Goal: Information Seeking & Learning: Learn about a topic

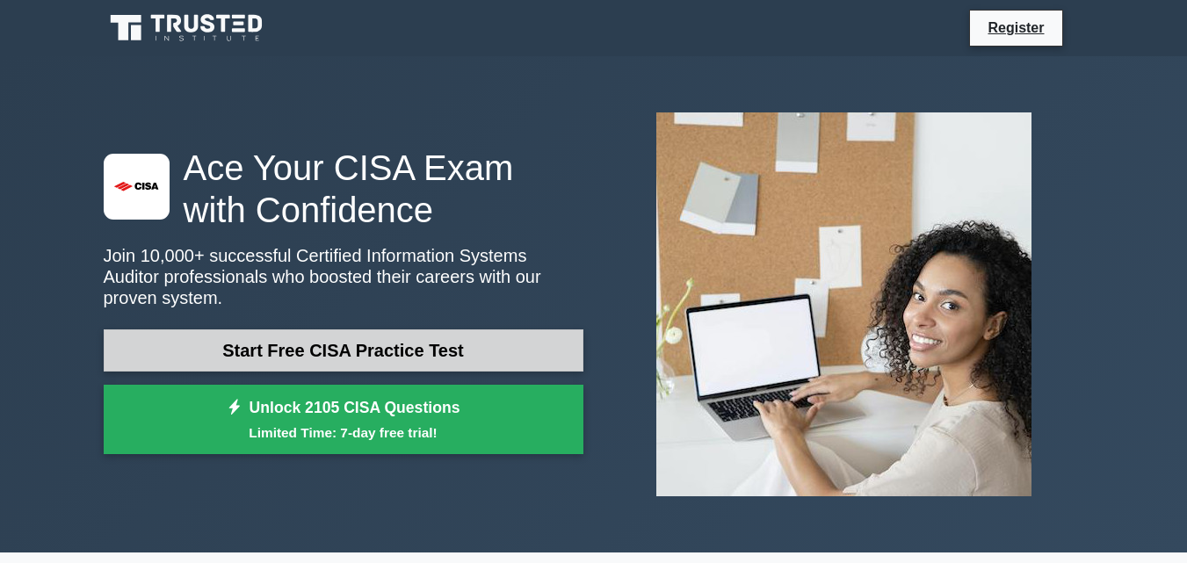
click at [387, 349] on link "Start Free CISA Practice Test" at bounding box center [344, 350] width 480 height 42
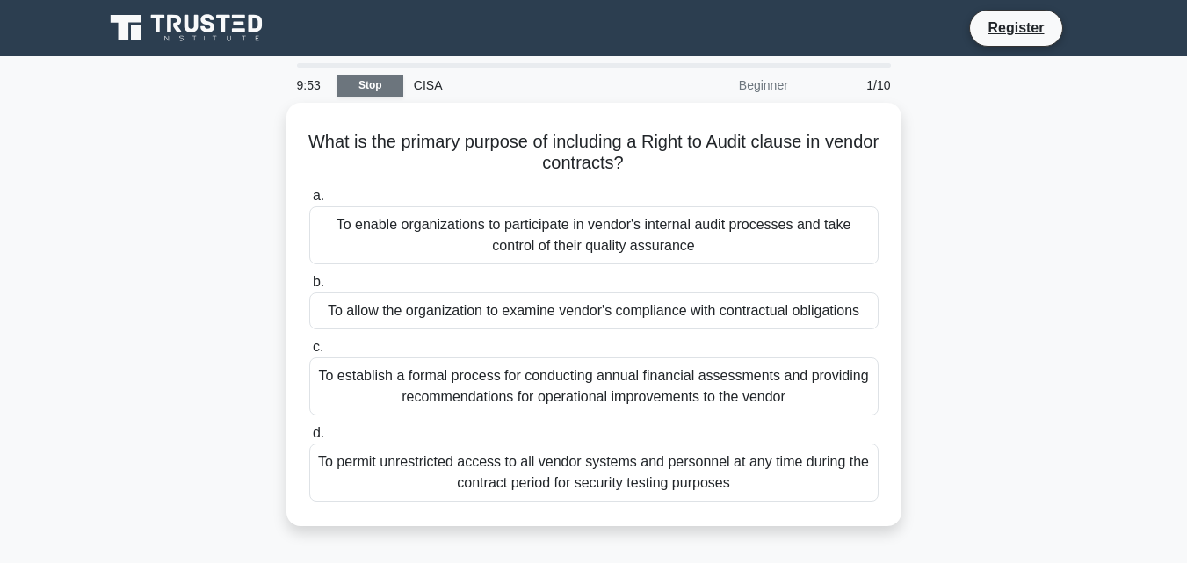
click at [359, 83] on link "Stop" at bounding box center [370, 86] width 66 height 22
click at [133, 62] on main "9:30 Stop CISA Beginner 1/10 What is the primary purpose of including a Right t…" at bounding box center [593, 502] width 1187 height 892
click at [166, 206] on div "What is the primary purpose of including a Right to Audit clause in vendor cont…" at bounding box center [593, 325] width 1001 height 444
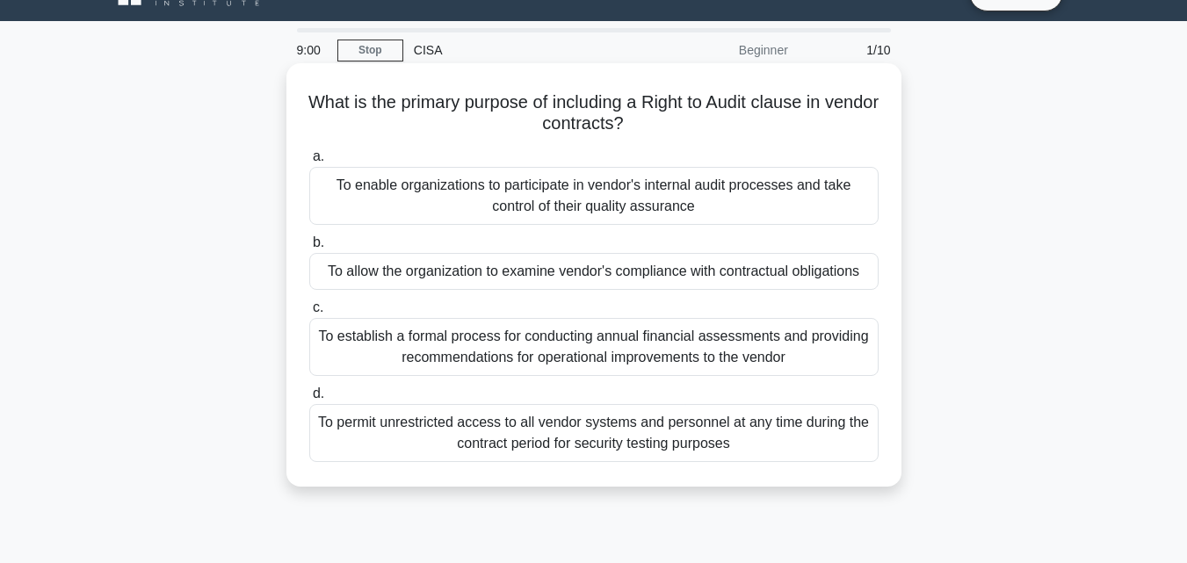
click at [429, 350] on div "To establish a formal process for conducting annual financial assessments and p…" at bounding box center [593, 347] width 569 height 58
click at [309, 314] on input "c. To establish a formal process for conducting annual financial assessments an…" at bounding box center [309, 307] width 0 height 11
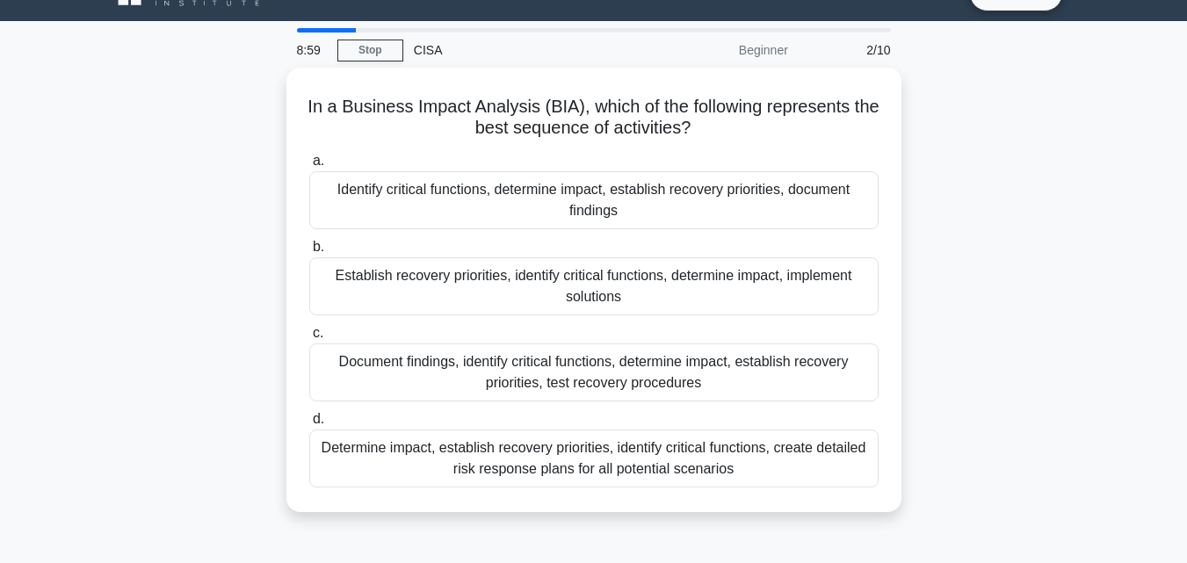
scroll to position [0, 0]
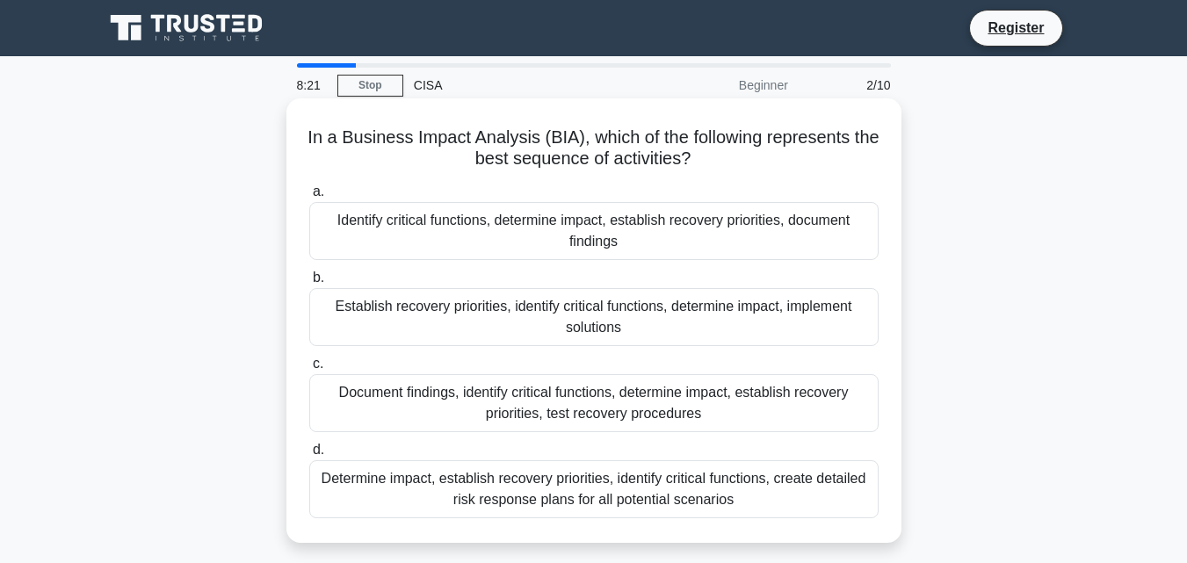
click at [518, 238] on div "Identify critical functions, determine impact, establish recovery priorities, d…" at bounding box center [593, 231] width 569 height 58
click at [309, 198] on input "a. Identify critical functions, determine impact, establish recovery priorities…" at bounding box center [309, 191] width 0 height 11
